Goal: Find specific page/section: Find specific page/section

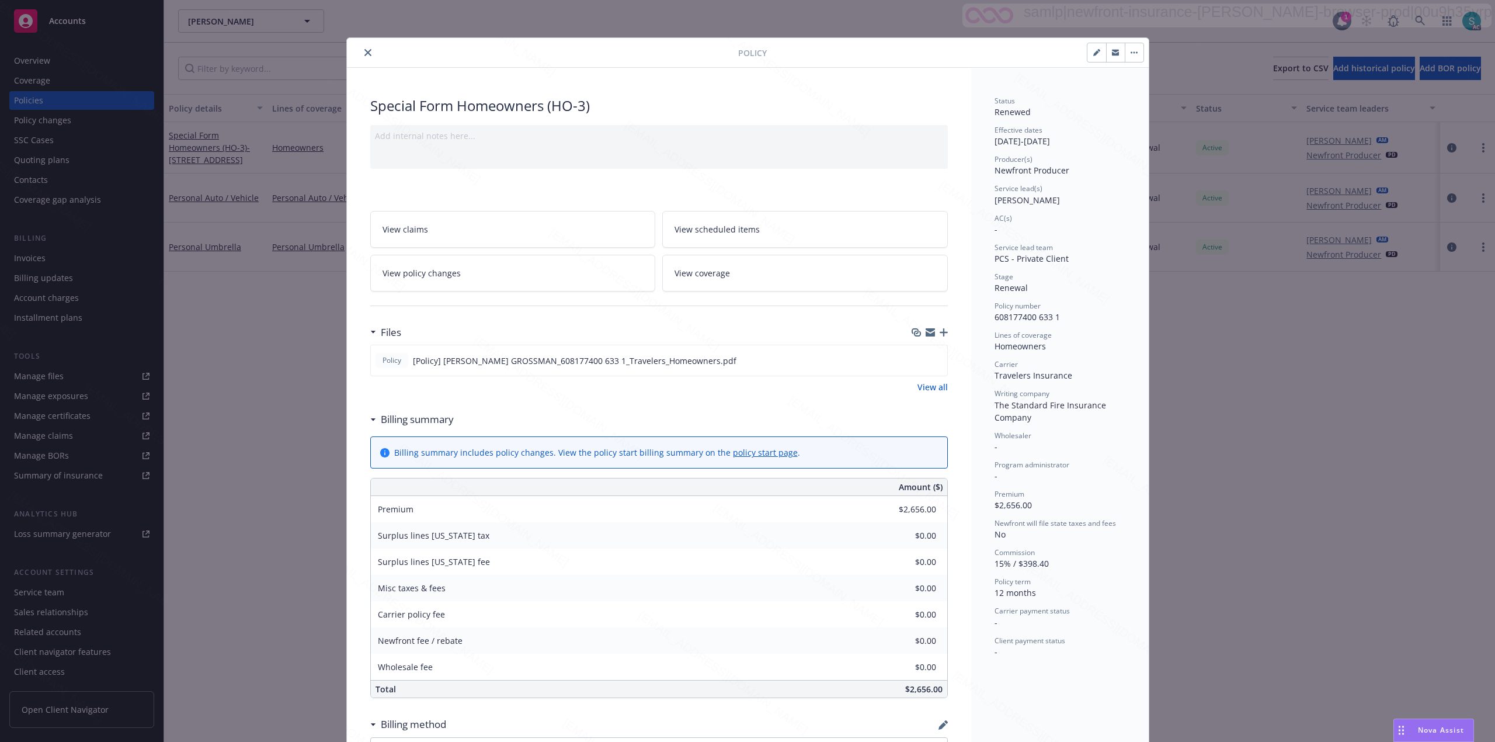
click at [366, 49] on button "close" at bounding box center [368, 53] width 14 height 14
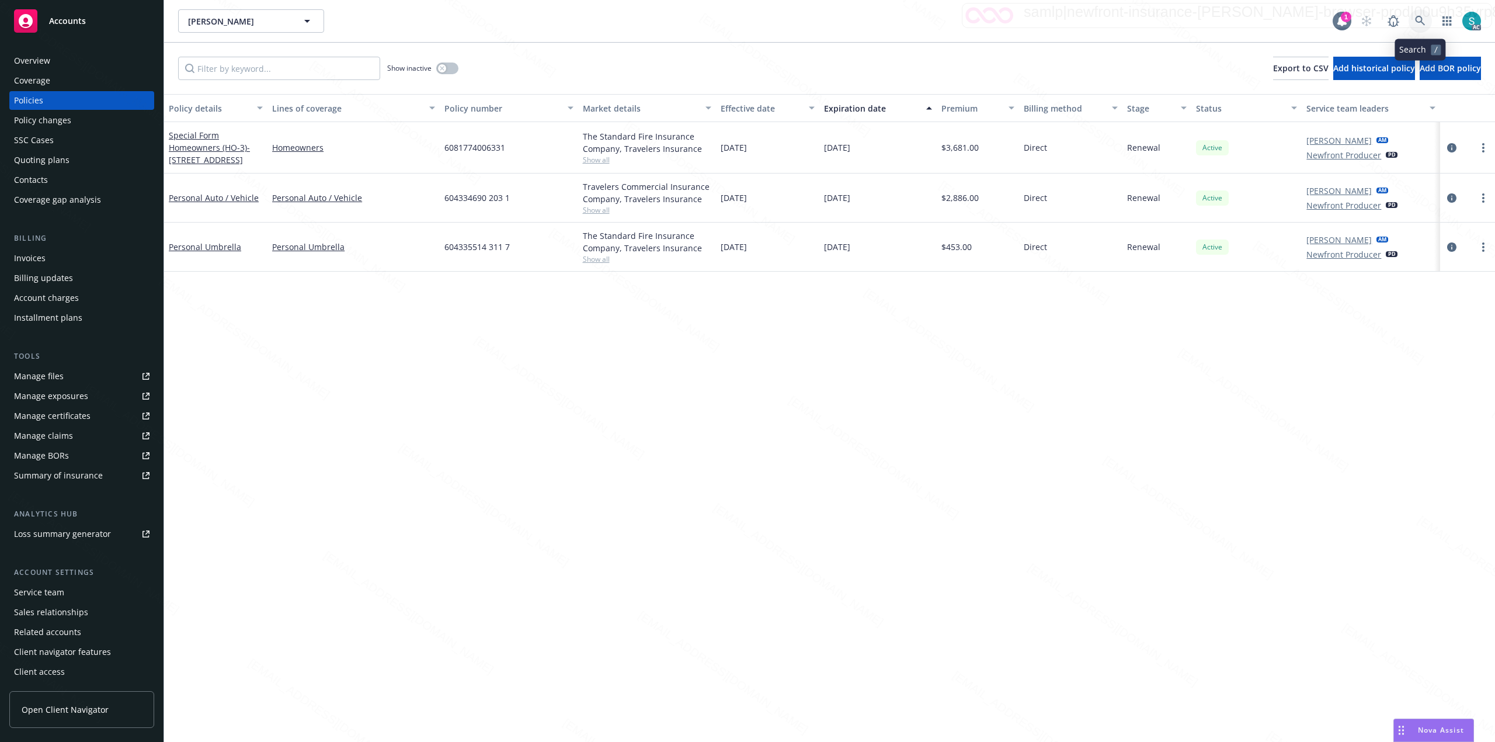
click at [1419, 22] on icon at bounding box center [1420, 21] width 10 height 10
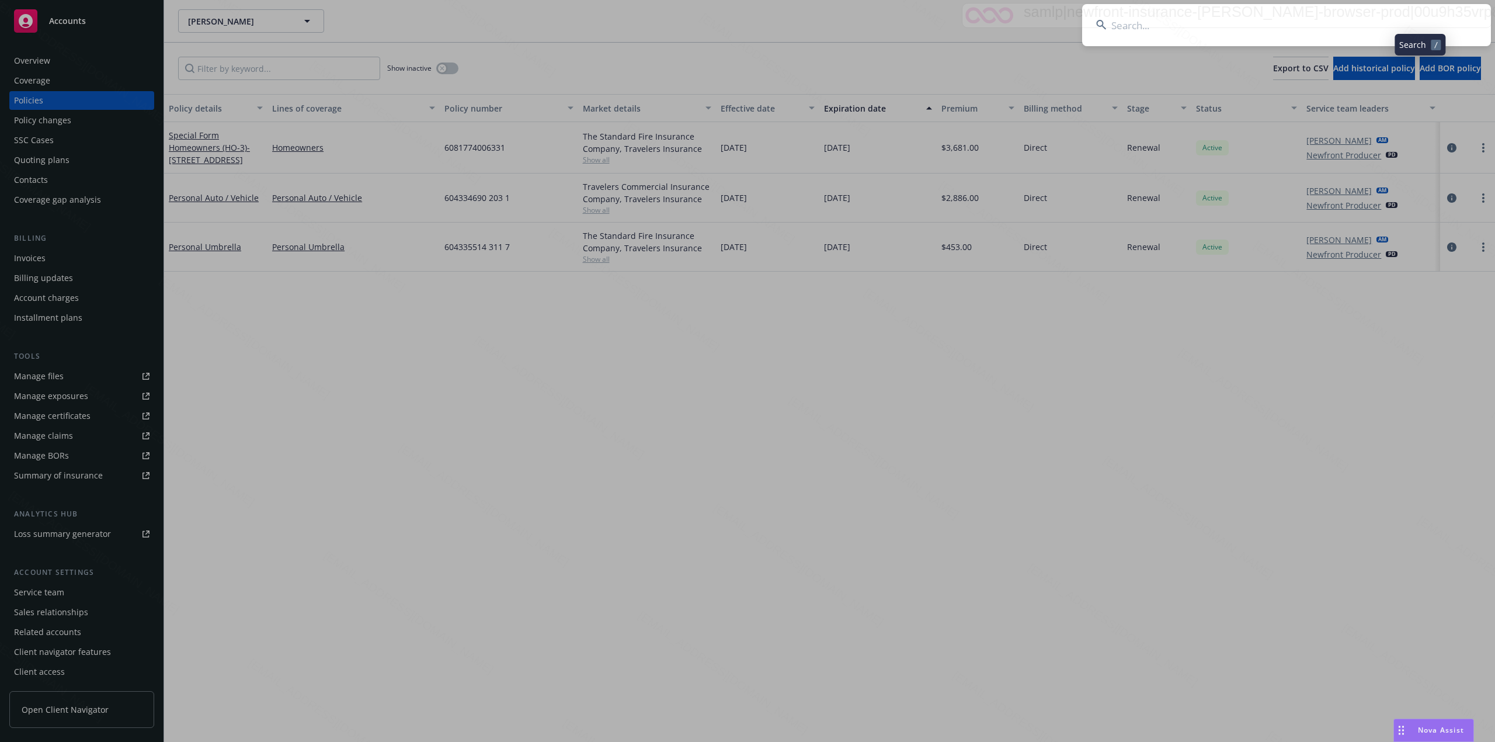
click at [1257, 13] on input at bounding box center [1286, 25] width 409 height 42
type input "Mario Barrios"
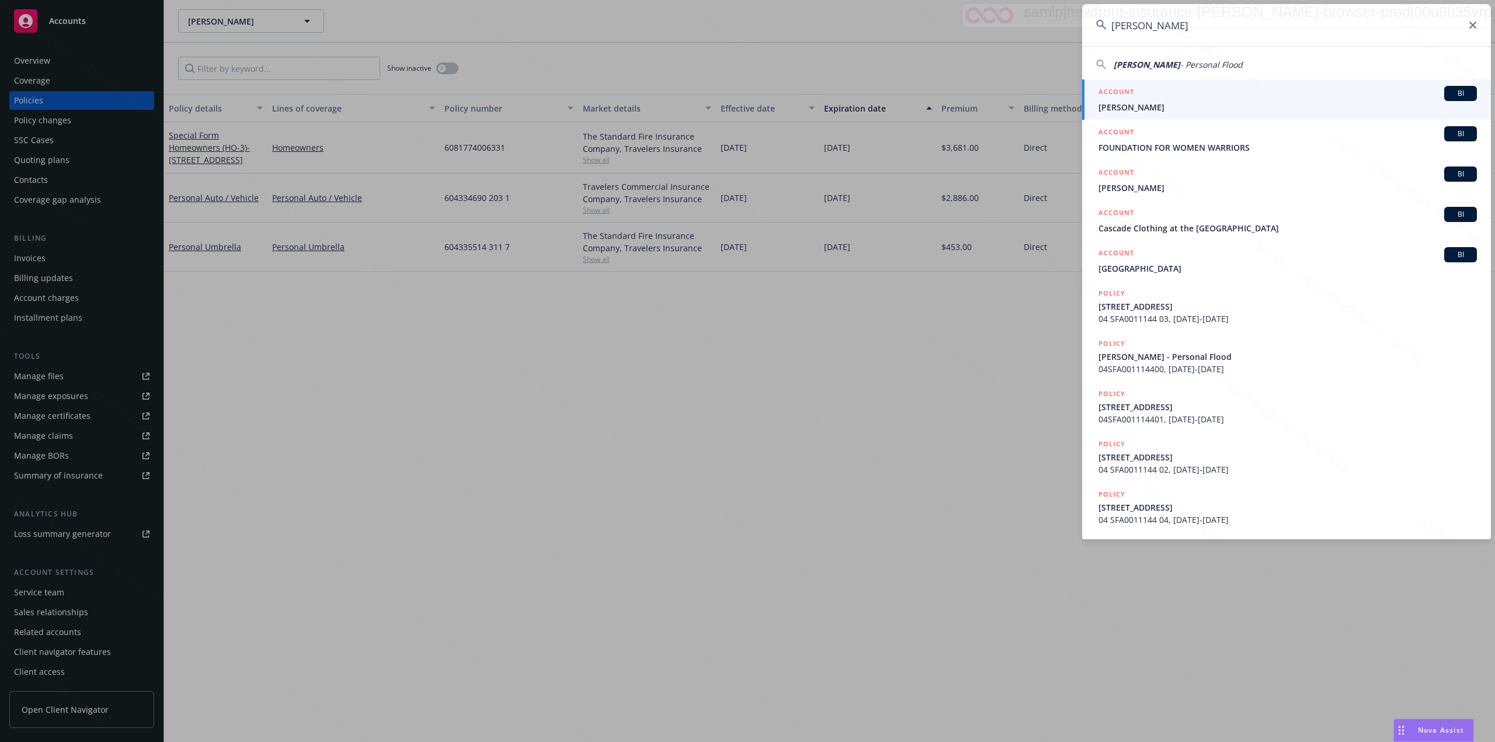
click at [1120, 108] on span "Mario Barrios" at bounding box center [1288, 107] width 378 height 12
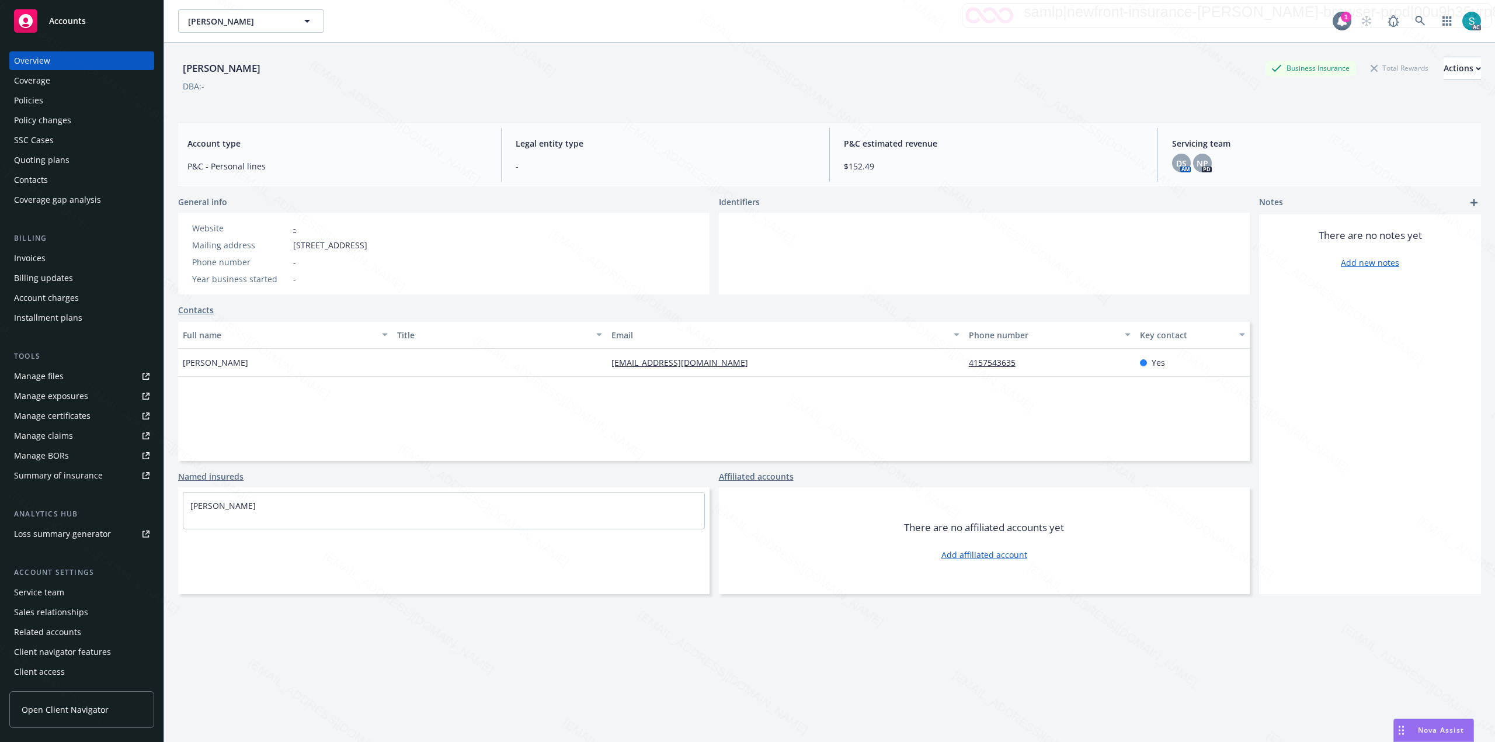
click at [41, 102] on div "Policies" at bounding box center [28, 100] width 29 height 19
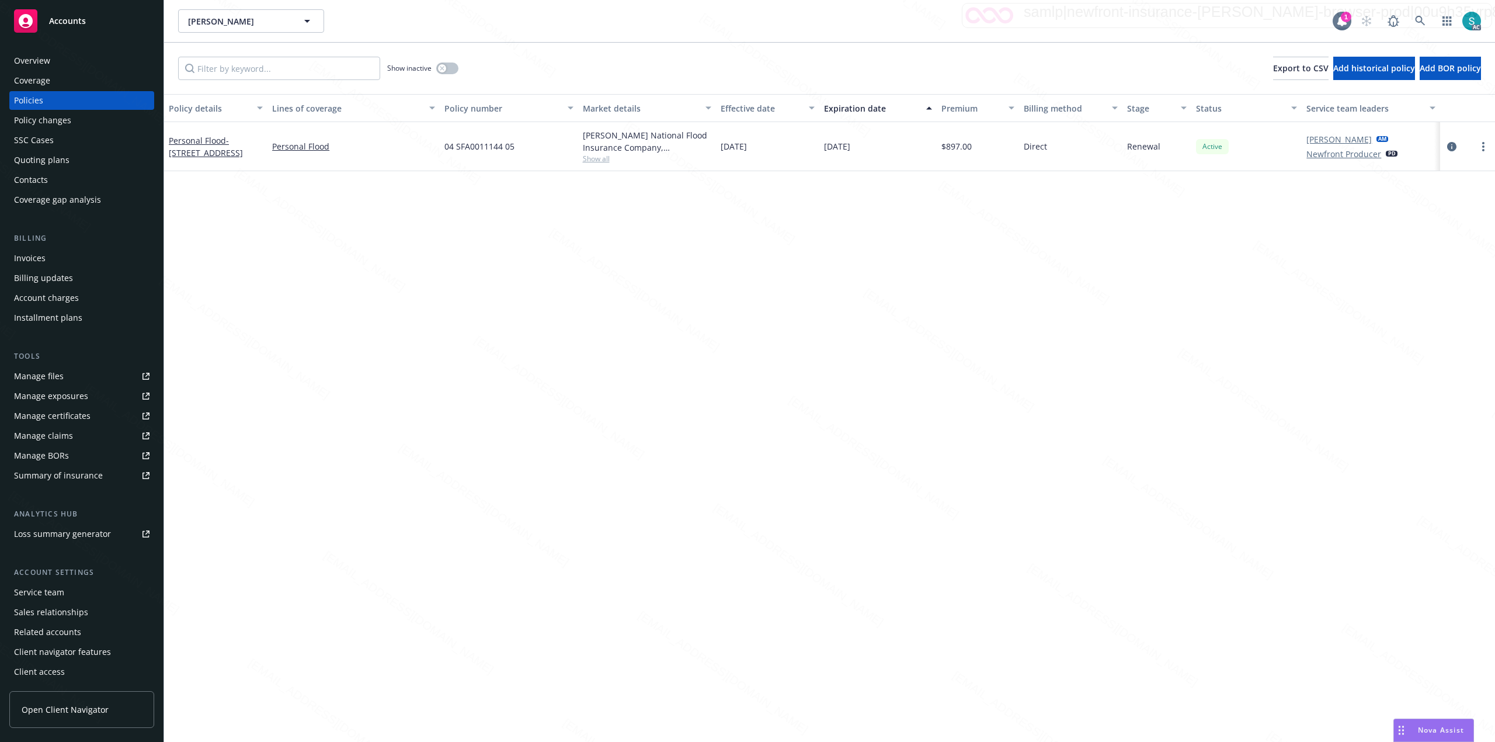
click at [477, 148] on span "04 SFA0011144 05" at bounding box center [479, 146] width 70 height 12
copy span "04 SFA0011144 05"
click at [1419, 16] on icon at bounding box center [1420, 21] width 11 height 11
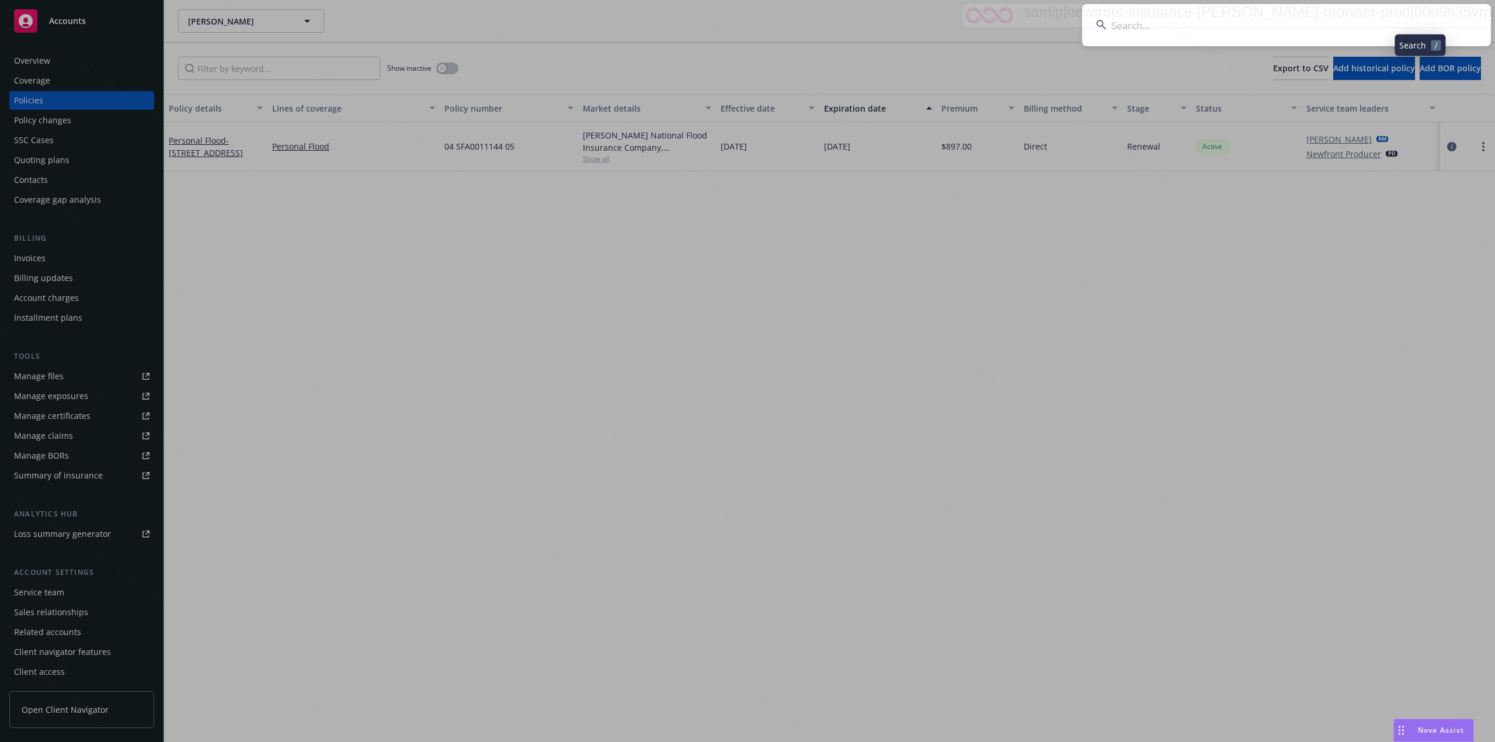
click at [1109, 29] on input at bounding box center [1286, 25] width 409 height 42
type input "Kenneth L Strees III & Karina Huerta"
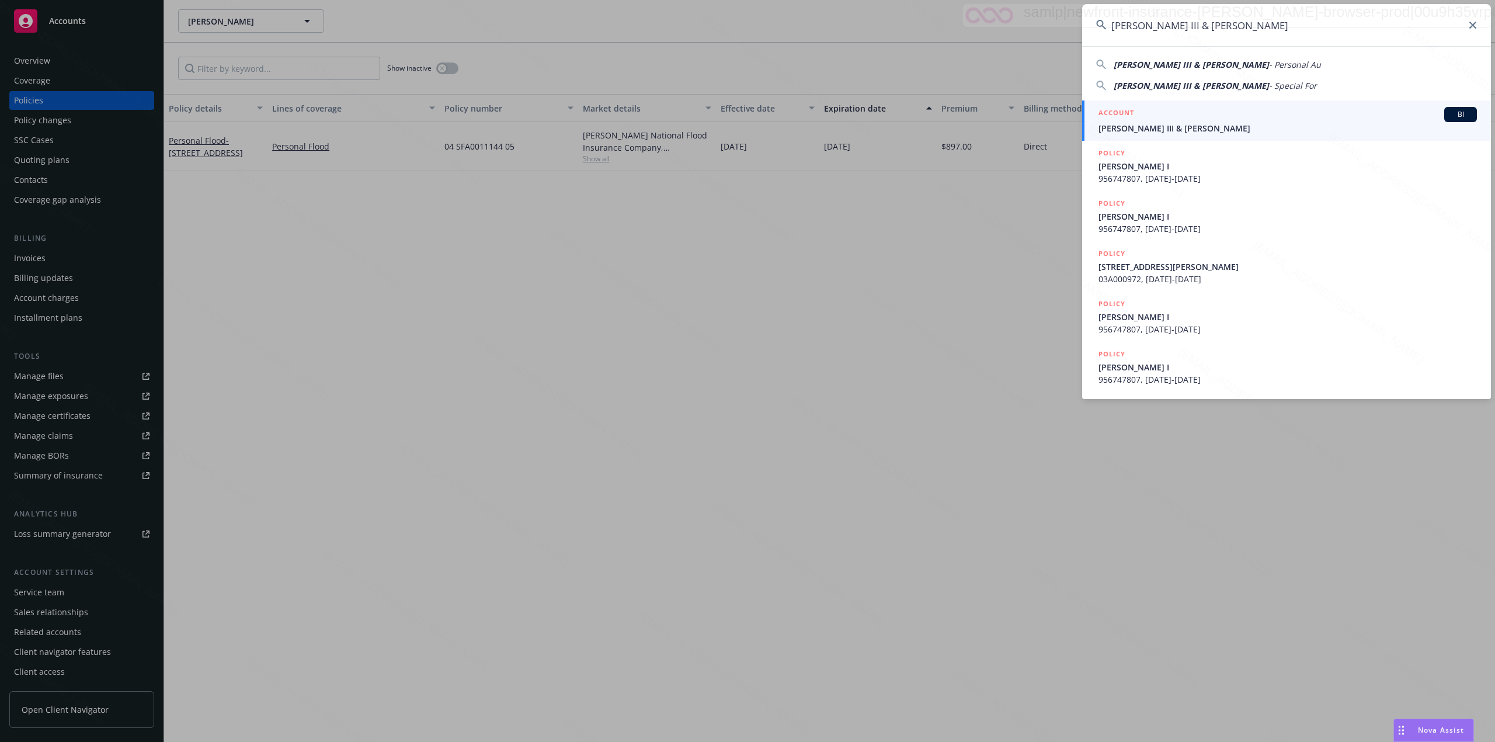
click at [1154, 127] on span "Kenneth L Strees III & Karina Huerta" at bounding box center [1288, 128] width 378 height 12
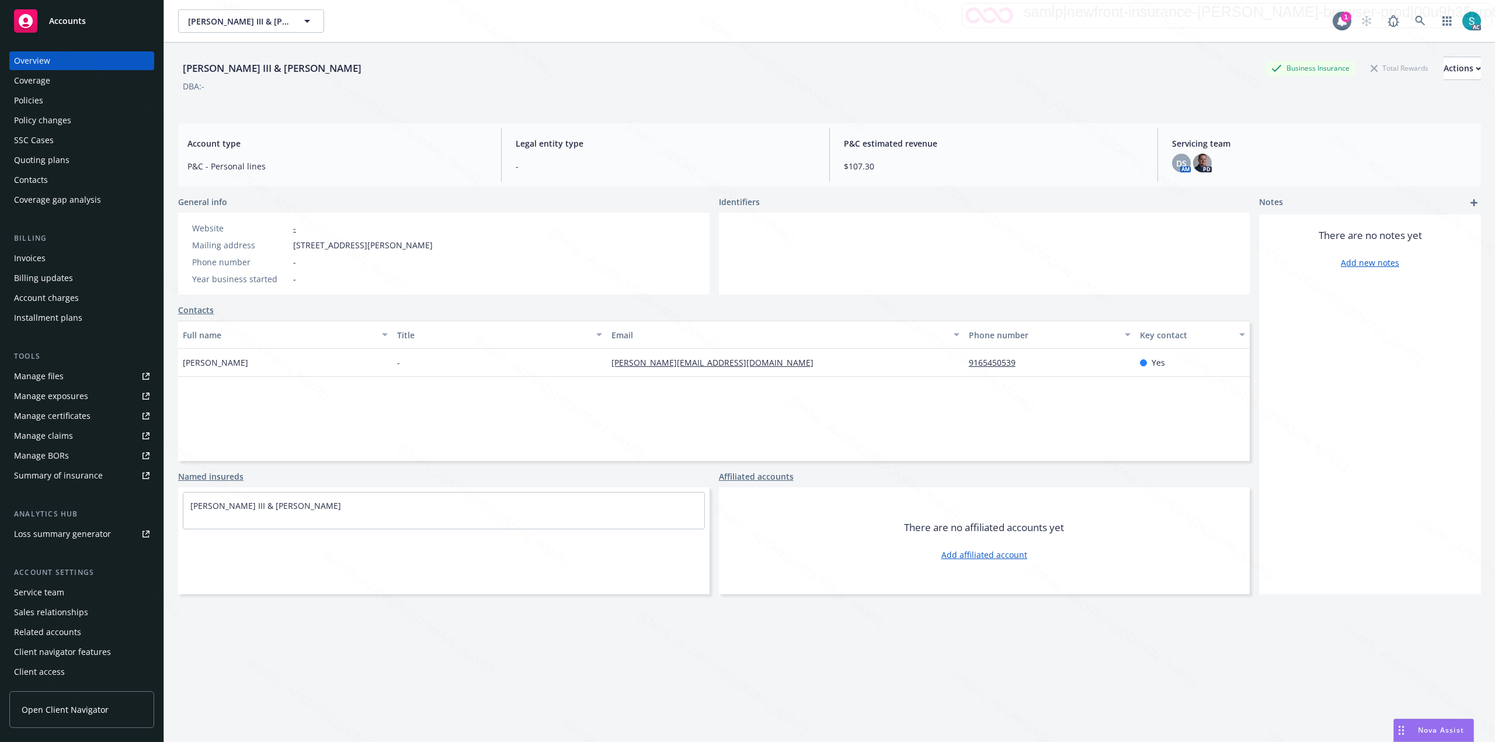
click at [55, 99] on div "Policies" at bounding box center [81, 100] width 135 height 19
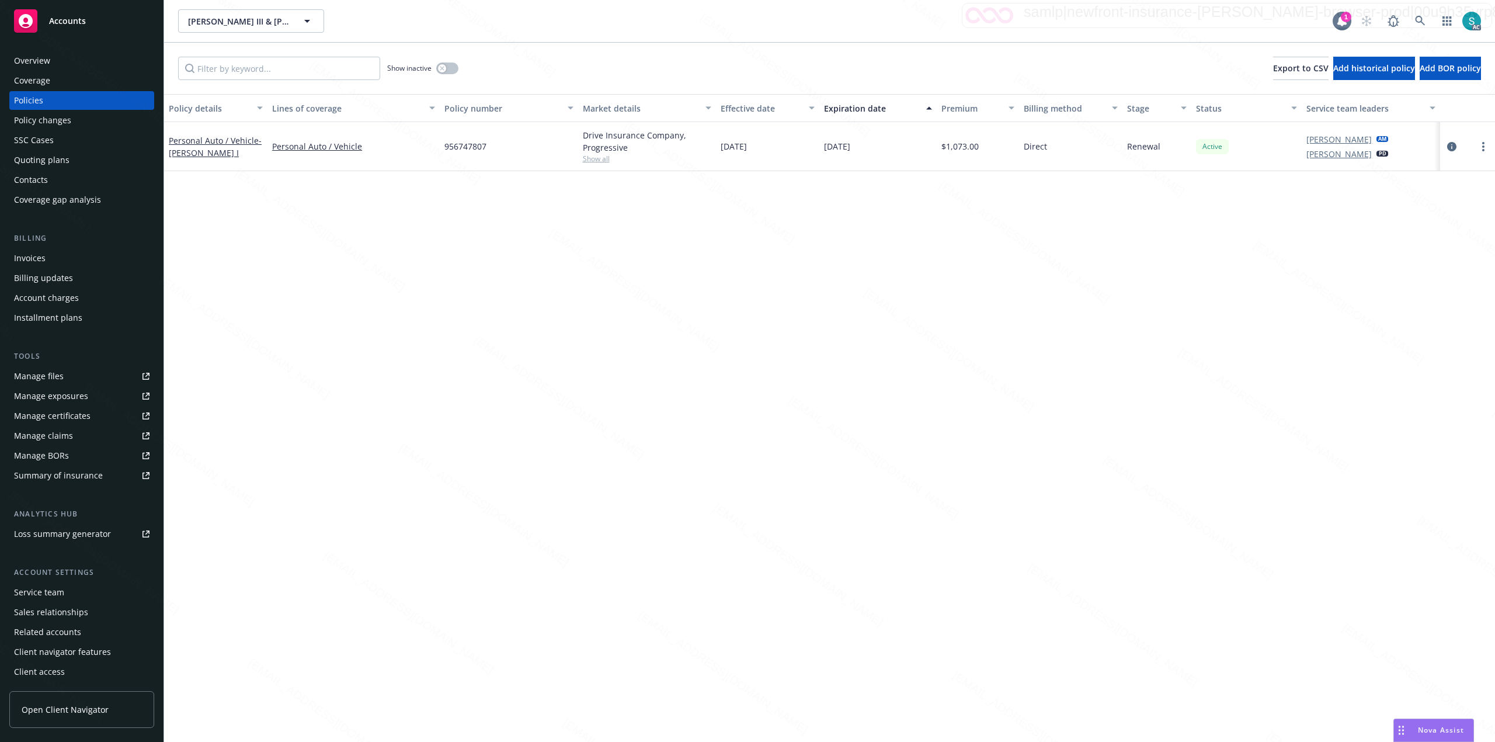
click at [472, 144] on span "956747807" at bounding box center [465, 146] width 42 height 12
copy span "956747807"
click at [1413, 20] on link at bounding box center [1420, 20] width 23 height 23
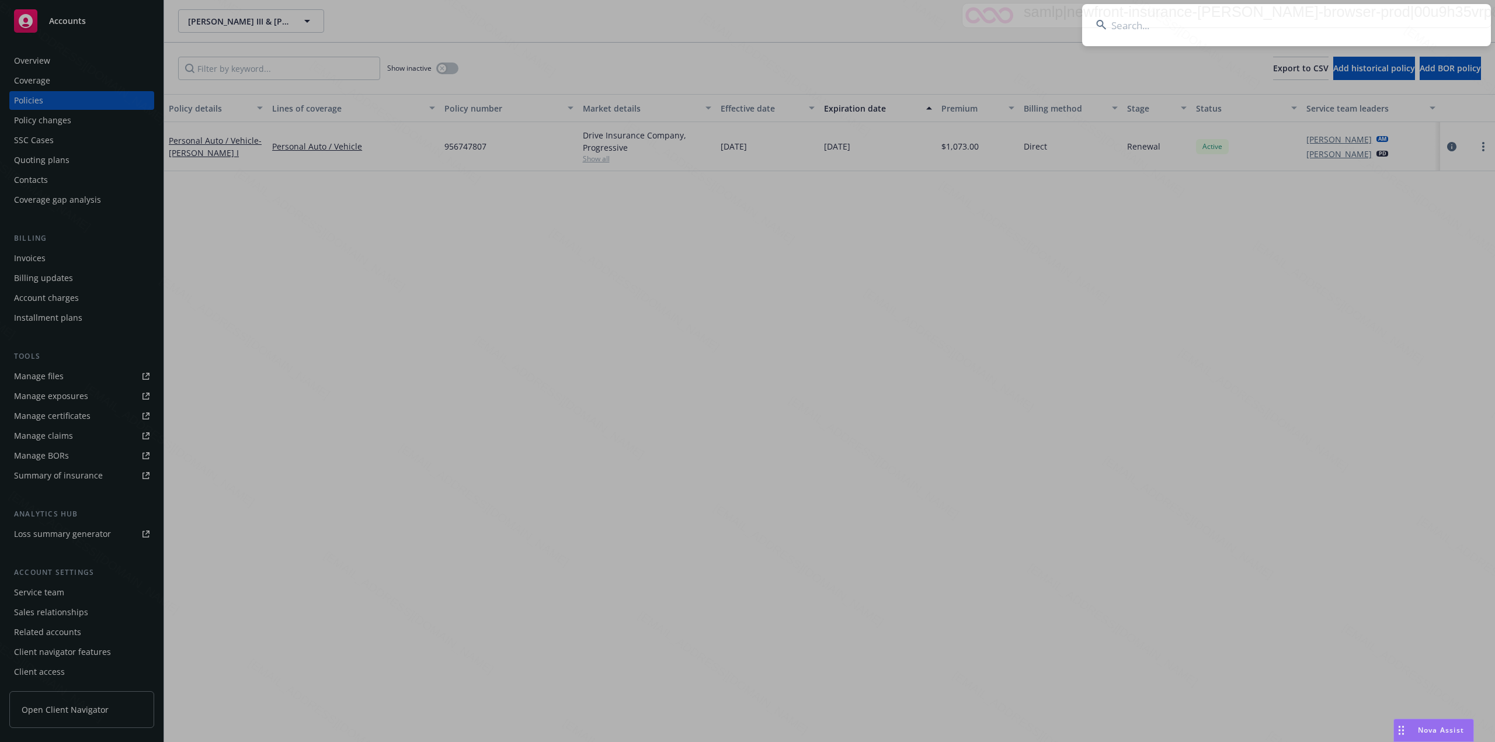
click at [1239, 27] on input at bounding box center [1286, 25] width 409 height 42
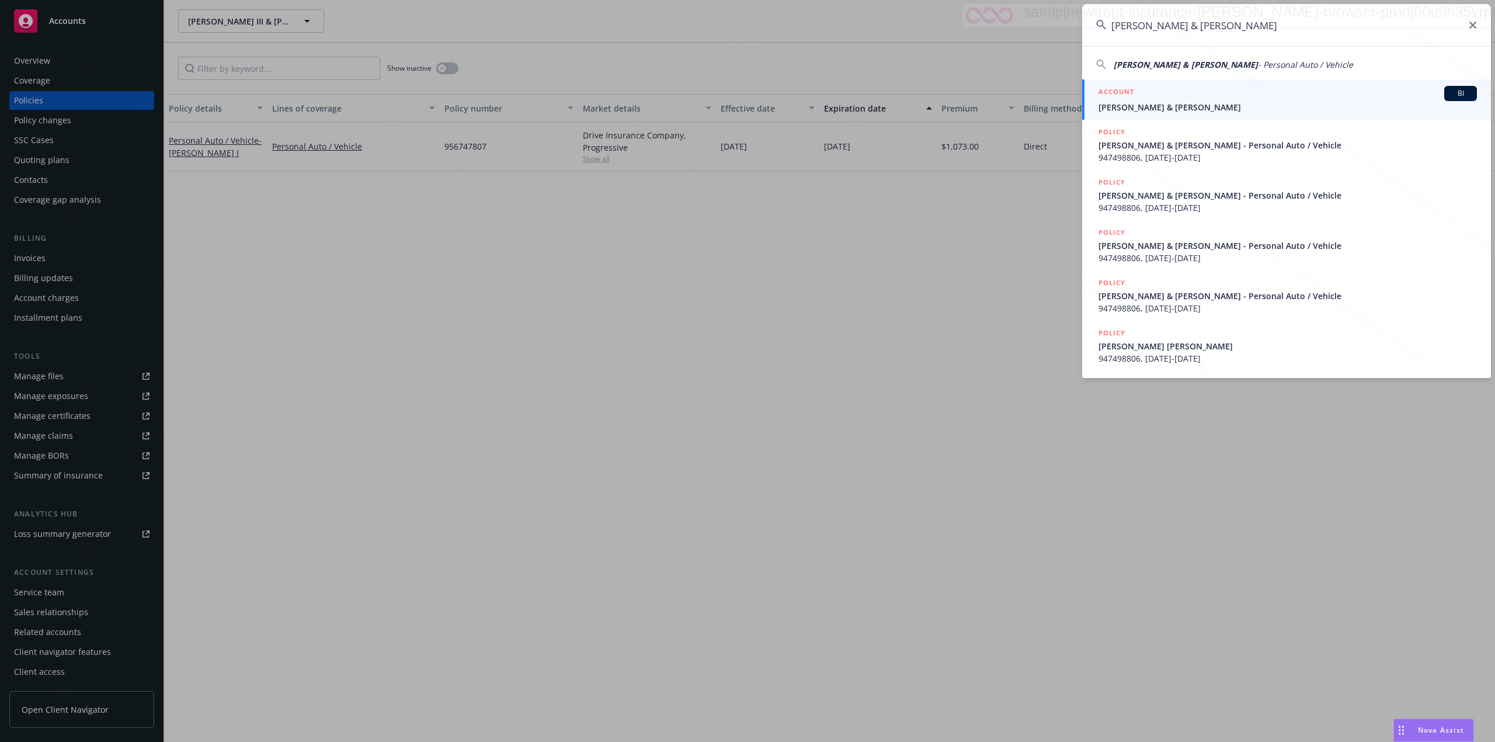
type input "[PERSON_NAME] & [PERSON_NAME]"
click at [1208, 96] on div "ACCOUNT BI" at bounding box center [1288, 93] width 378 height 15
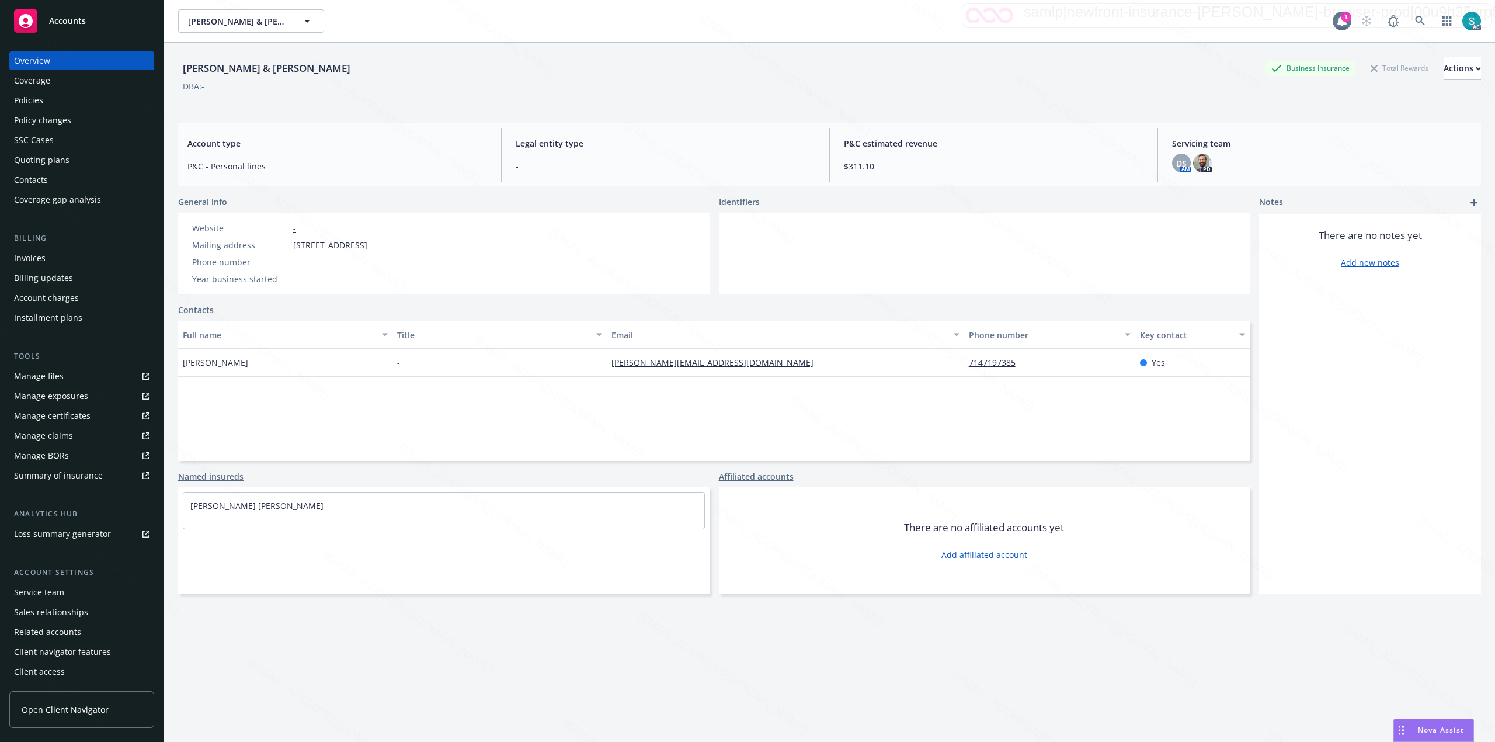
click at [45, 93] on div "Policies" at bounding box center [81, 100] width 135 height 19
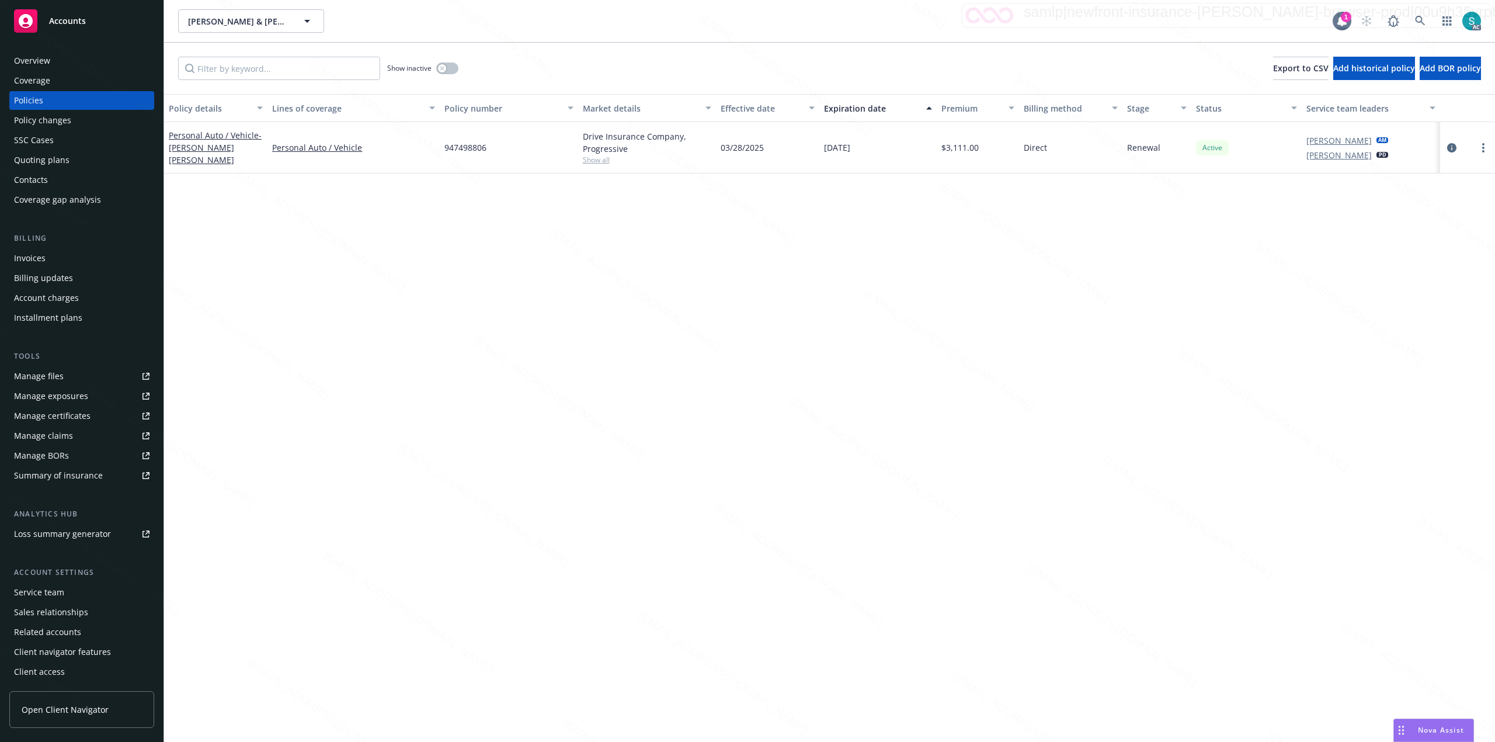
click at [474, 151] on span "947498806" at bounding box center [465, 147] width 42 height 12
copy span "947498806"
click at [1416, 22] on icon at bounding box center [1420, 21] width 11 height 11
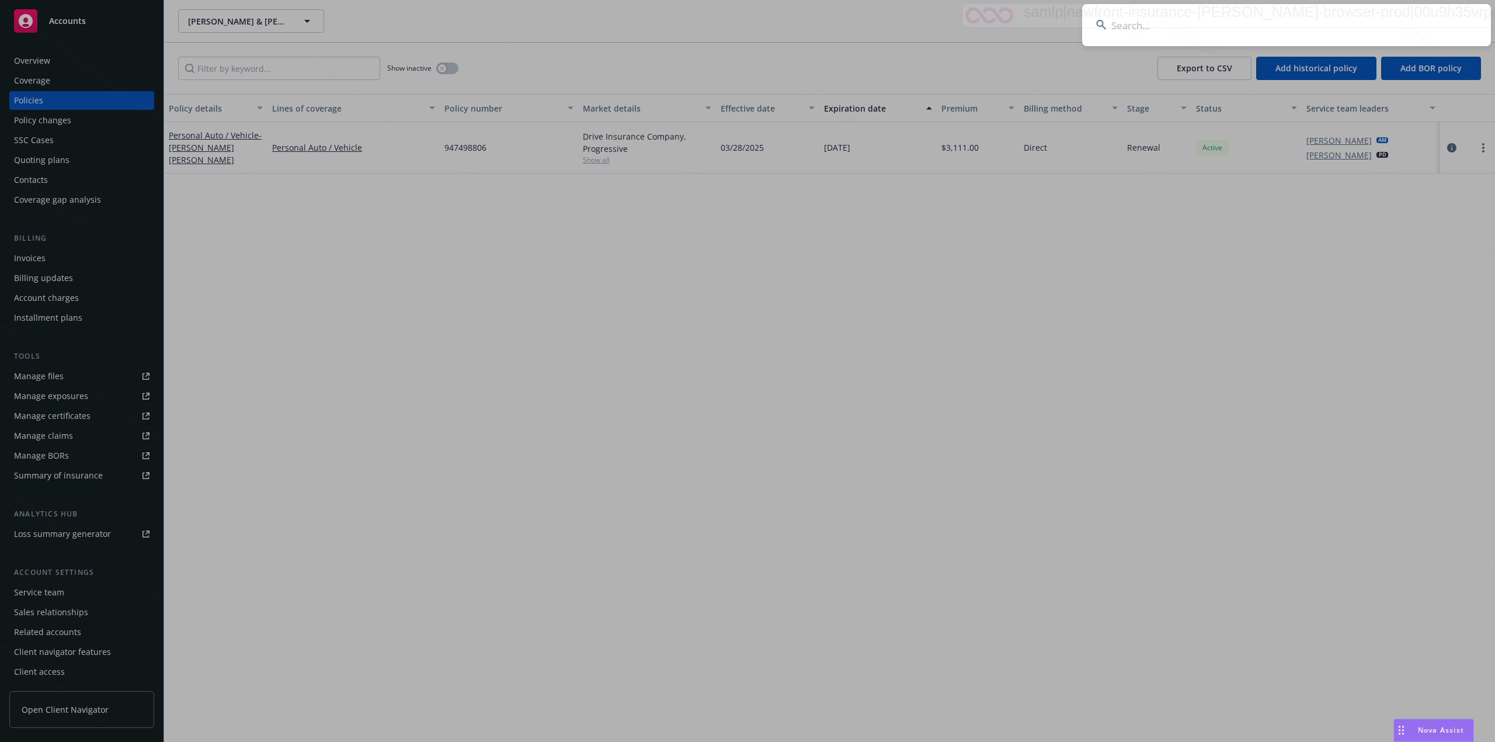
click at [1199, 26] on input at bounding box center [1286, 25] width 409 height 42
type input "[PERSON_NAME] and [US_STATE][PERSON_NAME] (PL)"
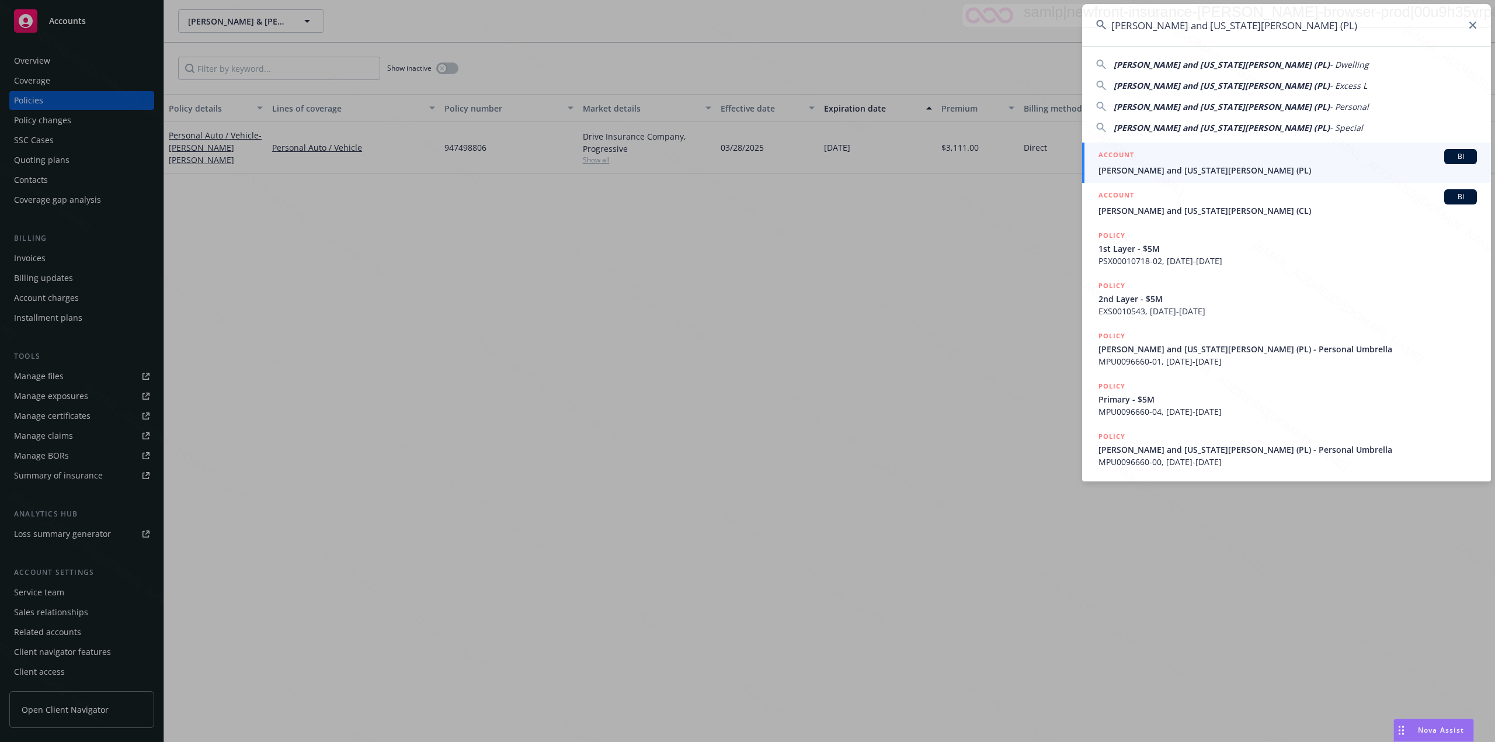
click at [1190, 162] on div "ACCOUNT BI" at bounding box center [1288, 156] width 378 height 15
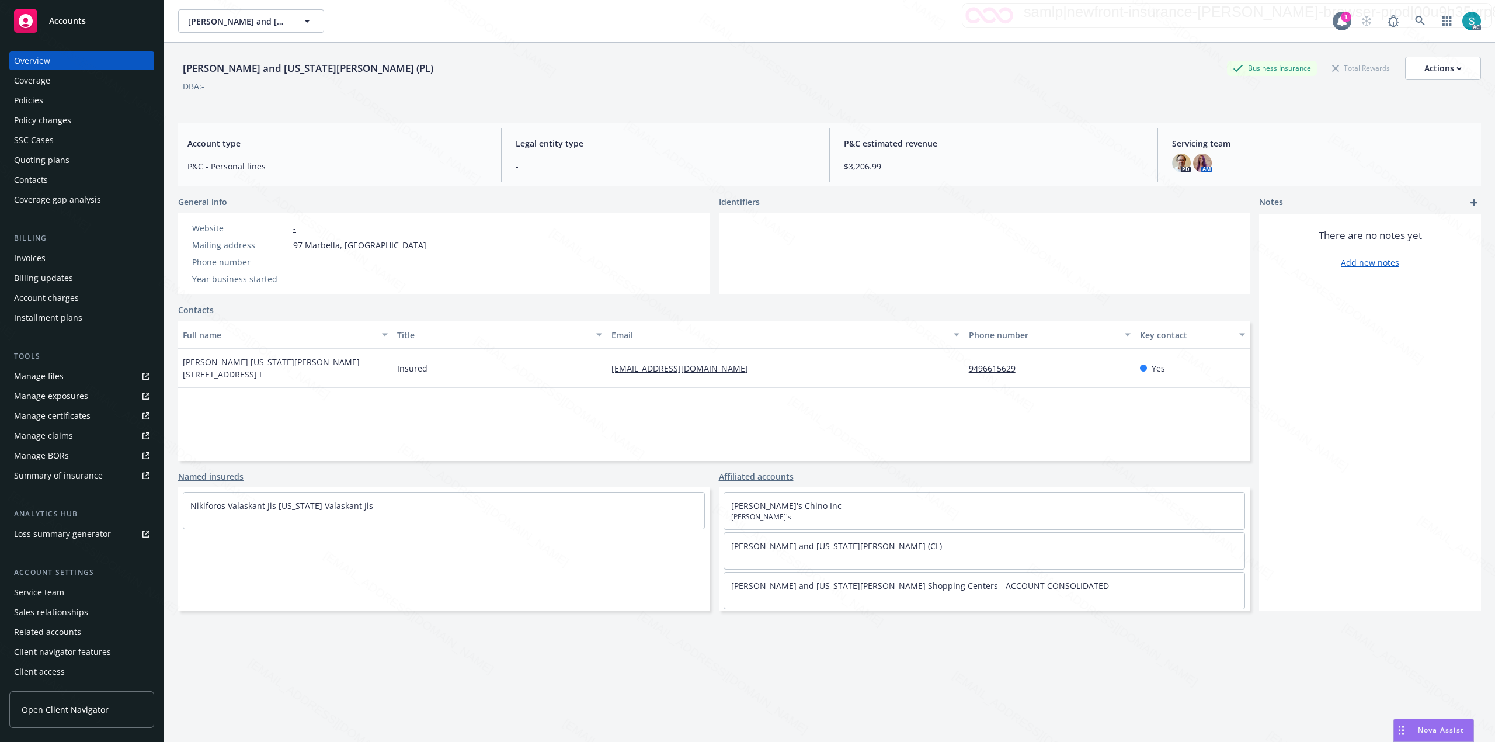
click at [56, 100] on div "Policies" at bounding box center [81, 100] width 135 height 19
